Goal: Task Accomplishment & Management: Use online tool/utility

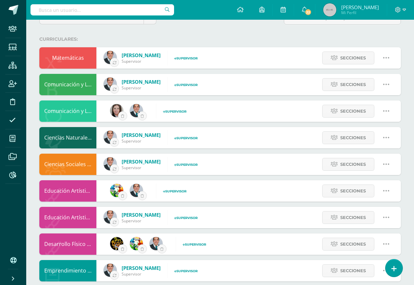
scroll to position [98, 0]
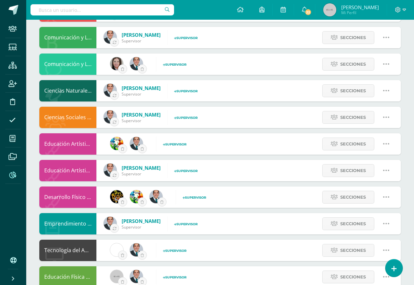
click at [11, 174] on icon at bounding box center [12, 175] width 7 height 7
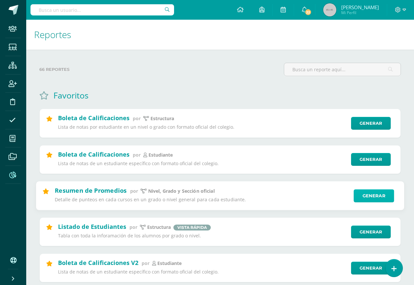
click at [372, 194] on link "Generar" at bounding box center [374, 195] width 40 height 13
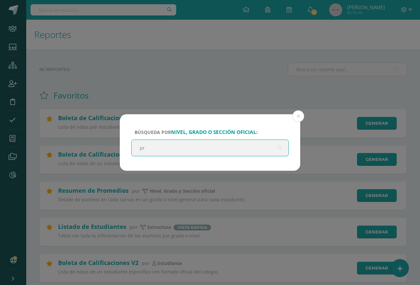
type input "p"
type input "básico"
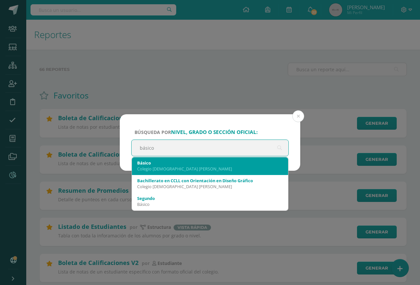
click at [173, 172] on div "Básico Colegio Salesiano Don Bosco" at bounding box center [210, 165] width 146 height 17
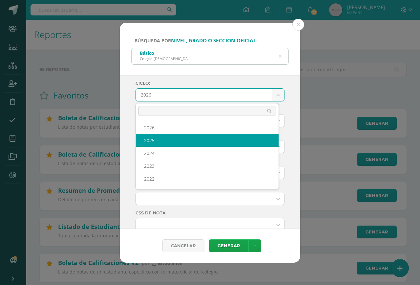
select select "7"
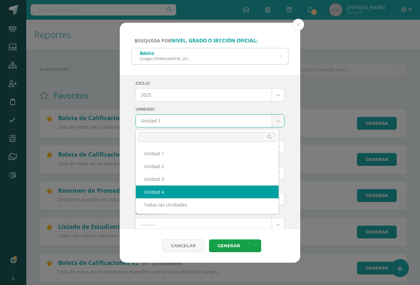
select select "Unidad 4"
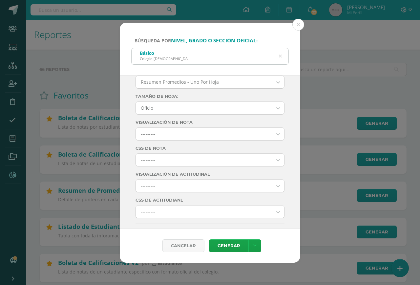
scroll to position [66, 0]
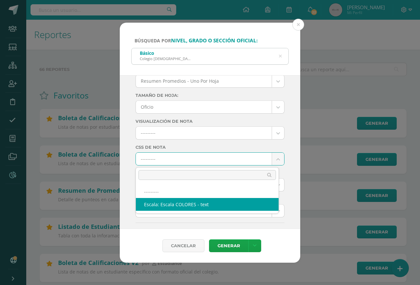
select select "10"
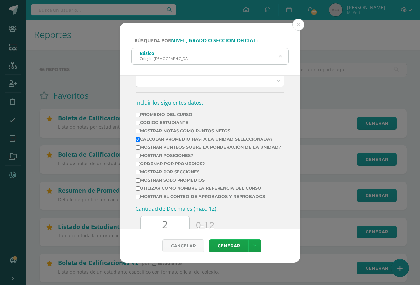
scroll to position [197, 0]
click at [170, 129] on label "Mostrar Notas Como Puntos Netos" at bounding box center [208, 129] width 145 height 5
click at [140, 129] on input "Mostrar Notas Como Puntos Netos" at bounding box center [138, 130] width 4 height 4
checkbox input "true"
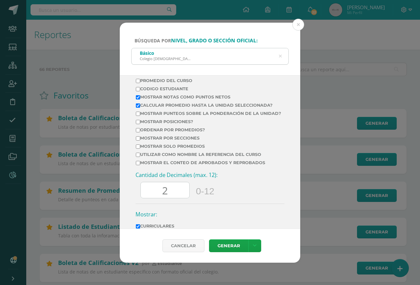
click at [166, 140] on label "Mostrar por secciones" at bounding box center [208, 137] width 145 height 5
click at [140, 140] on input "Mostrar por secciones" at bounding box center [138, 138] width 4 height 4
checkbox input "true"
click at [164, 165] on label "Mostrar el conteo de Aprobados y Reprobados" at bounding box center [208, 162] width 145 height 5
click at [140, 165] on input "Mostrar el conteo de Aprobados y Reprobados" at bounding box center [138, 163] width 4 height 4
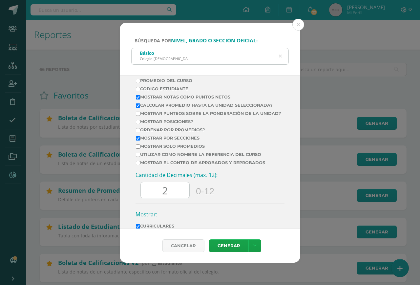
checkbox input "true"
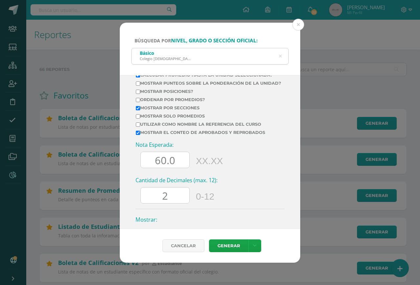
scroll to position [295, 0]
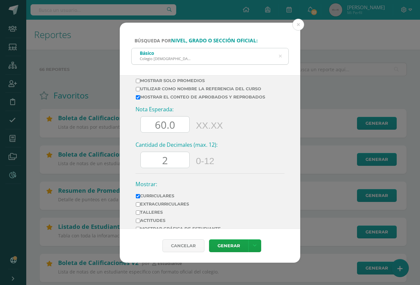
click at [154, 133] on input "60.0" at bounding box center [165, 124] width 49 height 16
type input "70.0"
click at [166, 166] on input "2" at bounding box center [165, 160] width 49 height 16
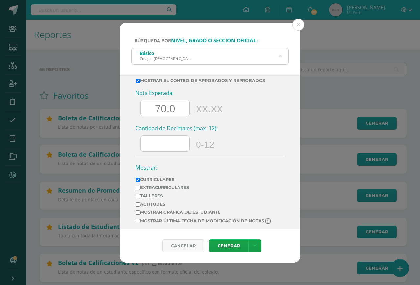
scroll to position [321, 0]
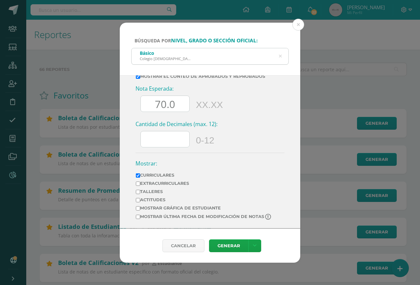
click at [160, 183] on label "Extracurriculares" at bounding box center [204, 183] width 136 height 5
click at [140, 183] on input "Extracurriculares" at bounding box center [138, 183] width 4 height 4
checkbox input "true"
click at [175, 216] on label "Mostrar última fecha de modificación de notas" at bounding box center [204, 217] width 136 height 6
click at [140, 216] on input "Mostrar última fecha de modificación de notas" at bounding box center [138, 217] width 4 height 4
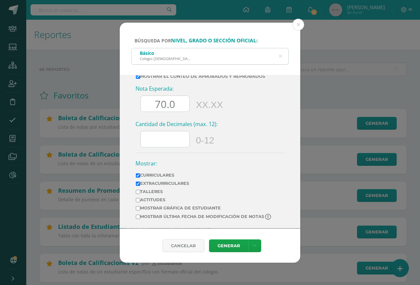
checkbox input "true"
click at [232, 248] on link "Generar" at bounding box center [228, 245] width 39 height 13
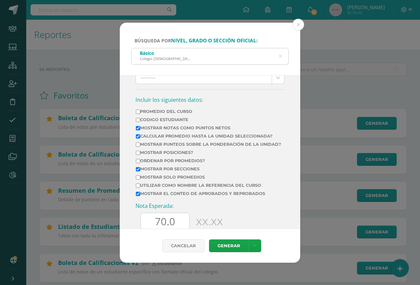
scroll to position [189, 0]
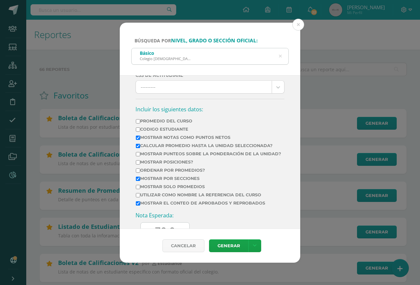
click at [137, 146] on input "Calcular promedio hasta la unidad seleccionada?" at bounding box center [138, 146] width 4 height 4
checkbox input "false"
click at [230, 248] on link "Generar" at bounding box center [228, 245] width 39 height 13
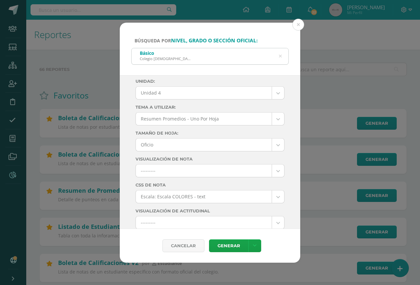
scroll to position [0, 0]
